Goal: Transaction & Acquisition: Purchase product/service

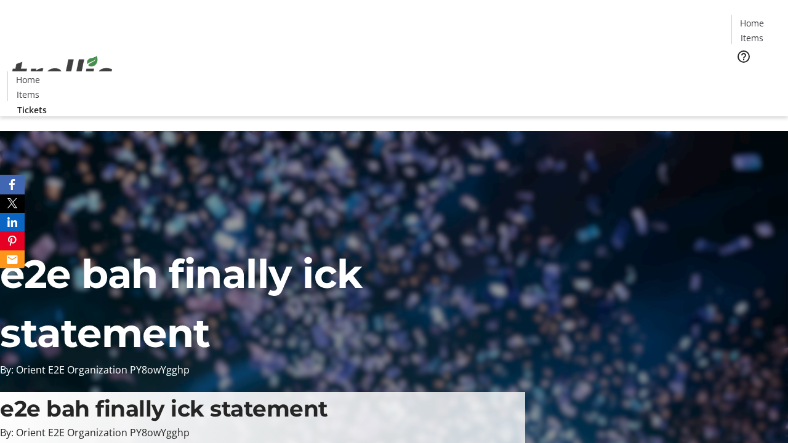
click at [741, 71] on span "Tickets" at bounding box center [756, 77] width 30 height 13
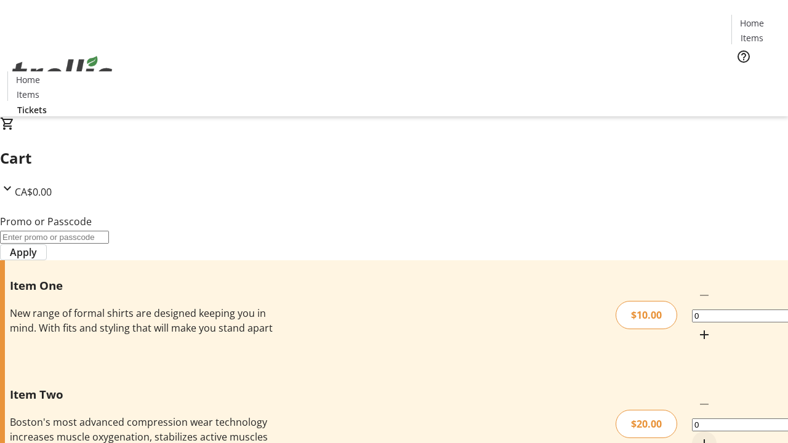
click at [697, 328] on mat-icon "Increment by one" at bounding box center [704, 335] width 15 height 15
type input "1"
click at [697, 437] on mat-icon "Increment by one" at bounding box center [704, 444] width 15 height 15
type input "1"
